Goal: Information Seeking & Learning: Learn about a topic

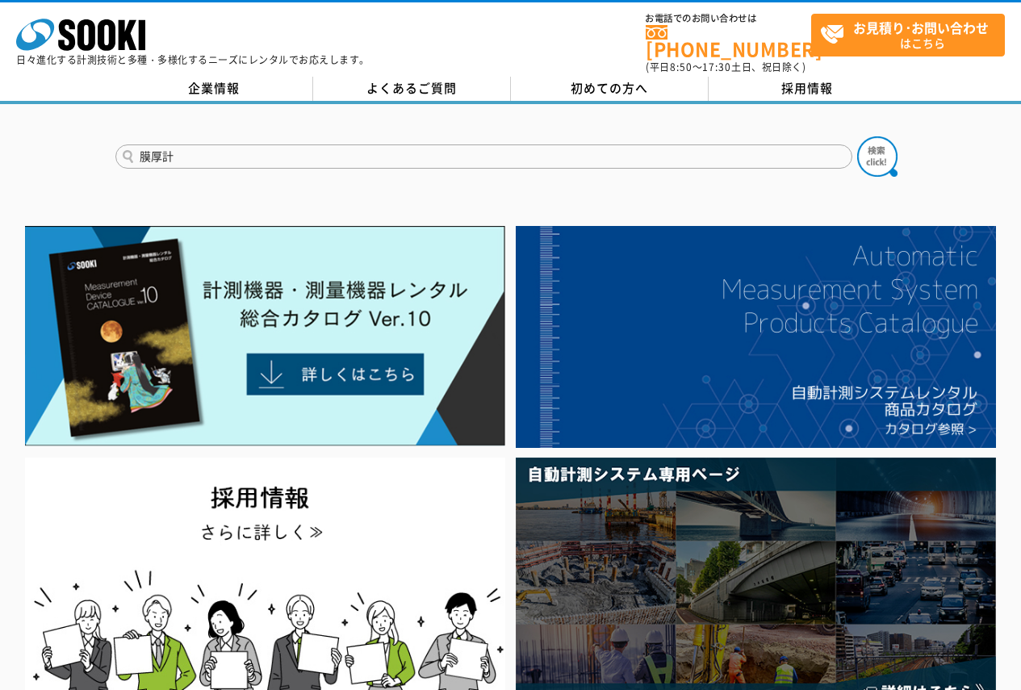
type input "膜厚計"
click at [857, 136] on button at bounding box center [877, 156] width 40 height 40
click at [408, 145] on input "膜厚計" at bounding box center [483, 157] width 737 height 24
click at [857, 136] on button at bounding box center [877, 156] width 40 height 40
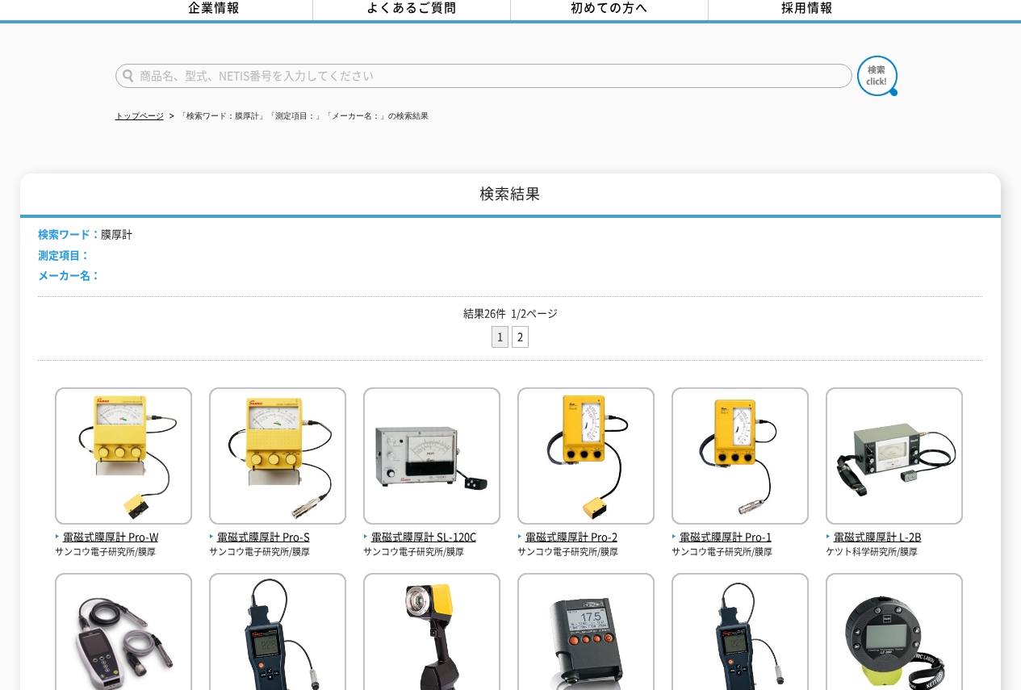
scroll to position [242, 0]
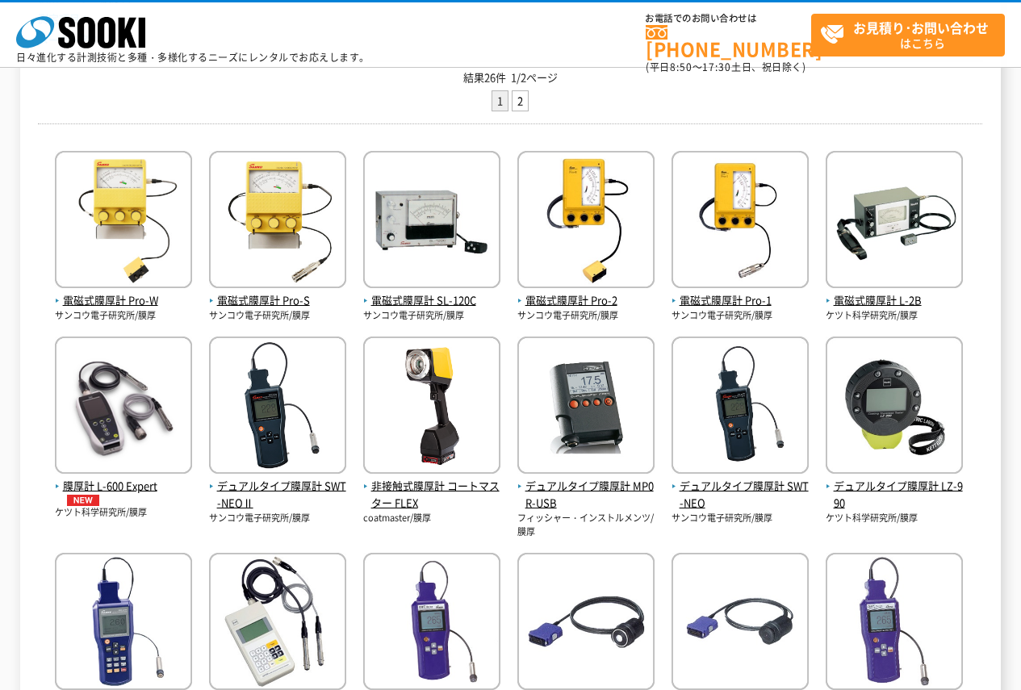
scroll to position [81, 0]
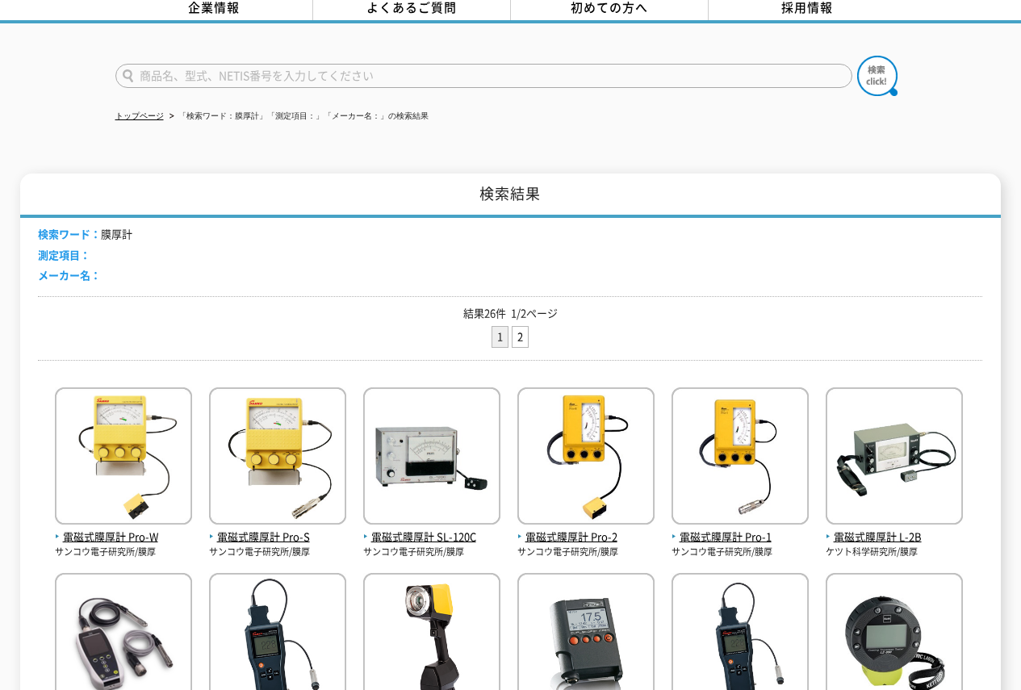
click at [227, 71] on input "text" at bounding box center [483, 76] width 737 height 24
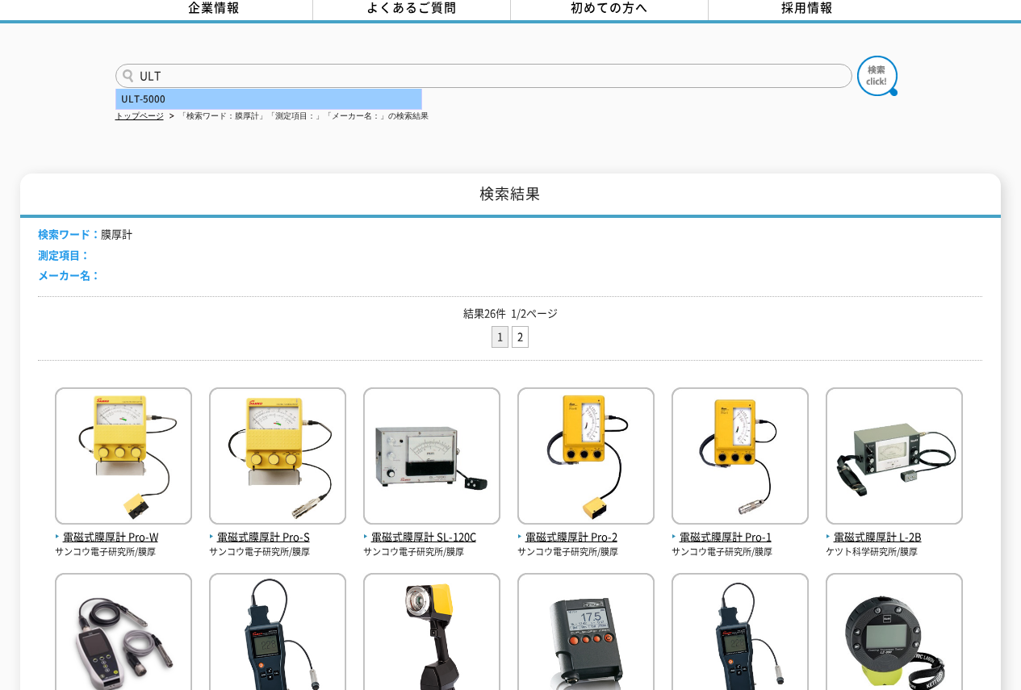
click at [228, 89] on div "ULT-5000" at bounding box center [268, 99] width 305 height 20
type input "ULT-5000"
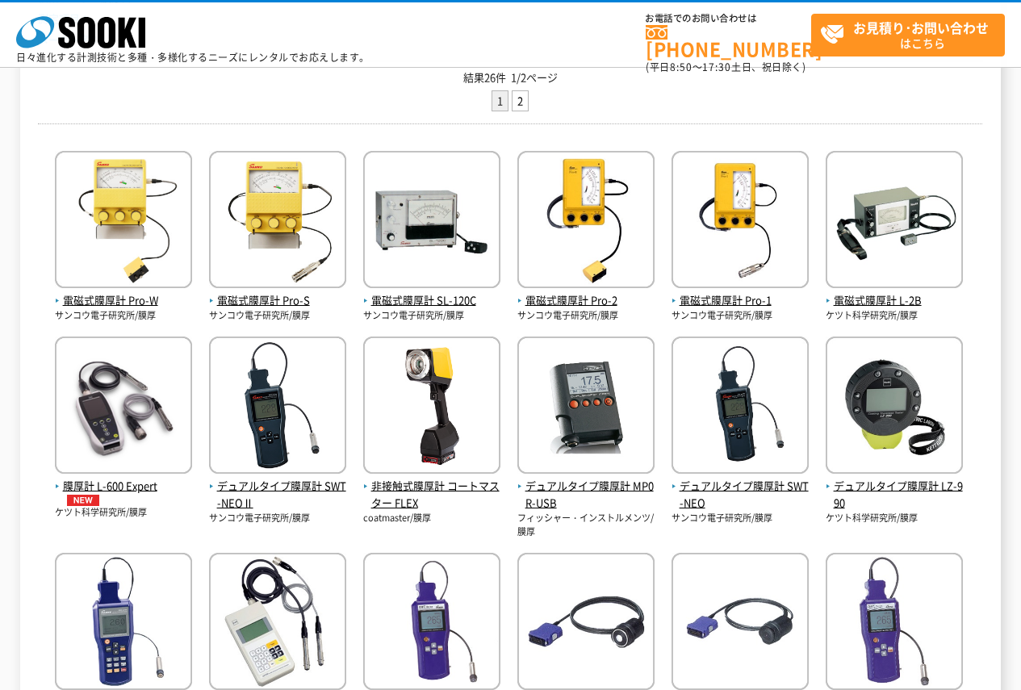
scroll to position [0, 0]
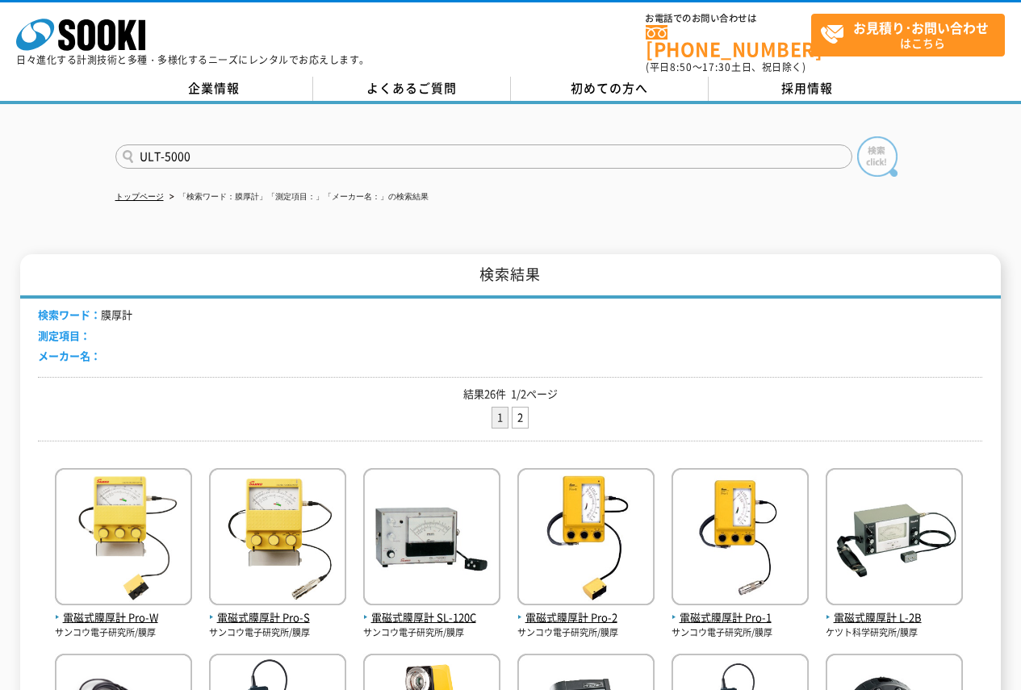
click at [875, 147] on img at bounding box center [877, 156] width 40 height 40
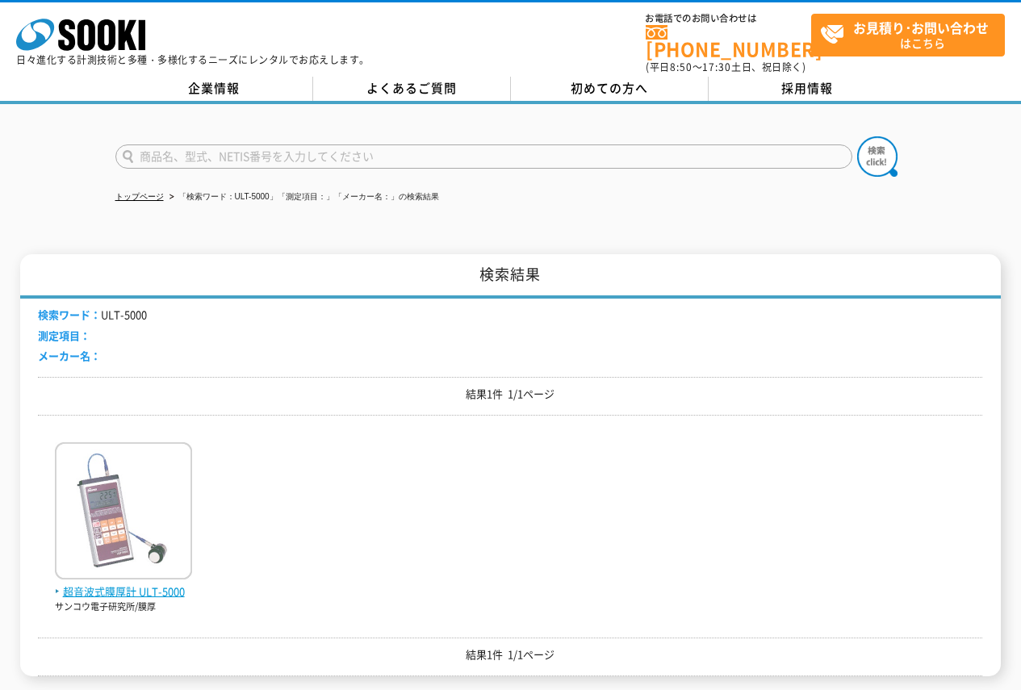
click at [111, 479] on img at bounding box center [123, 512] width 137 height 141
click at [136, 584] on span "超音波式膜厚計 ULT-5000" at bounding box center [123, 592] width 137 height 17
click at [136, 540] on img at bounding box center [123, 512] width 137 height 141
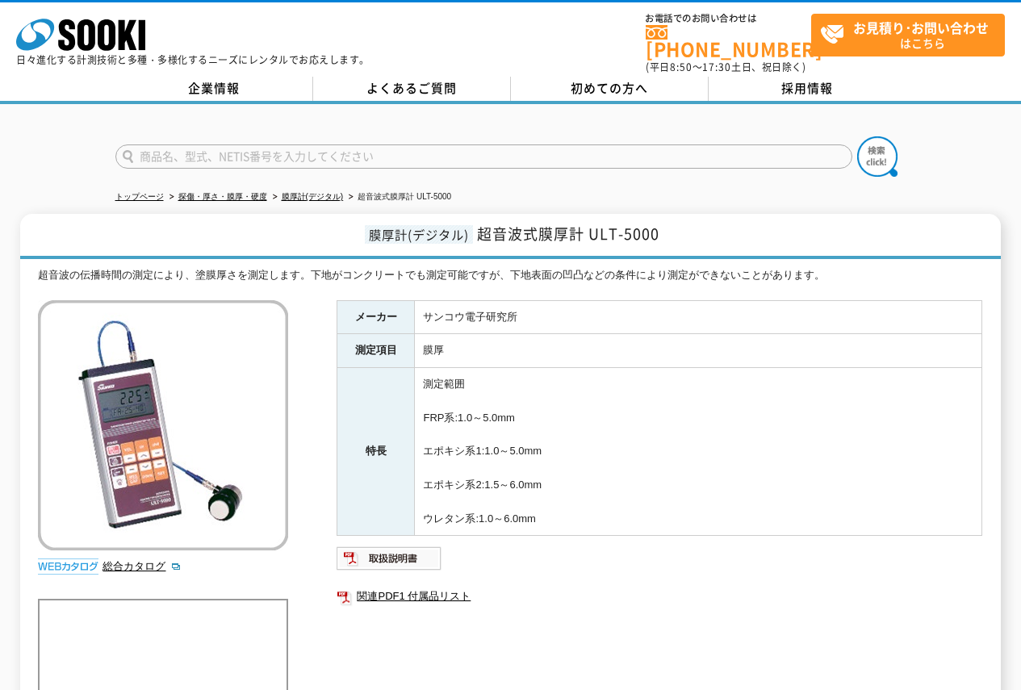
drag, startPoint x: 578, startPoint y: 517, endPoint x: 426, endPoint y: 377, distance: 206.3
click at [426, 377] on td "測定範囲 FRP系:1.0～5.0mm エポキシ系1:1.0～5.0mm エポキシ系2:1.5～6.0mm ウレタン系:1.0～6.0mm" at bounding box center [699, 452] width 568 height 168
